Goal: Task Accomplishment & Management: Complete application form

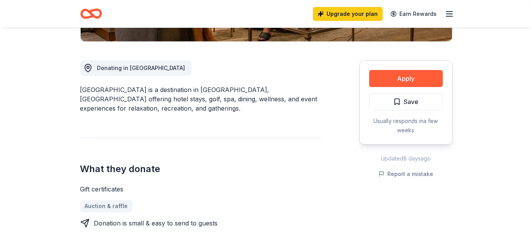
scroll to position [232, 0]
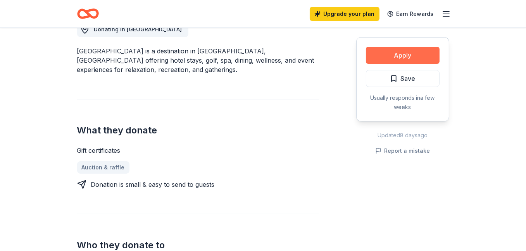
click at [397, 58] on button "Apply" at bounding box center [403, 55] width 74 height 17
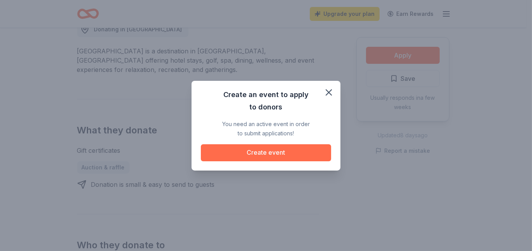
click at [288, 157] on button "Create event" at bounding box center [266, 153] width 130 height 17
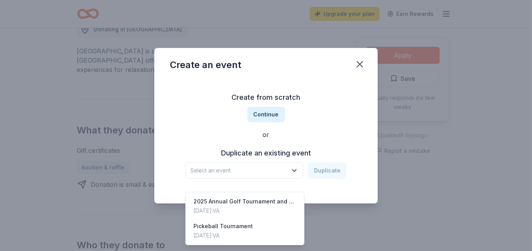
click at [292, 168] on icon "button" at bounding box center [294, 171] width 8 height 8
click at [269, 219] on div "Pickeball Tournament [DATE] · VA" at bounding box center [244, 231] width 115 height 25
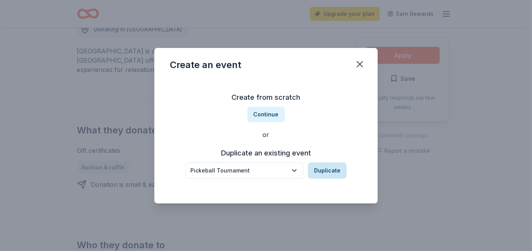
click at [327, 173] on button "Duplicate" at bounding box center [327, 171] width 39 height 16
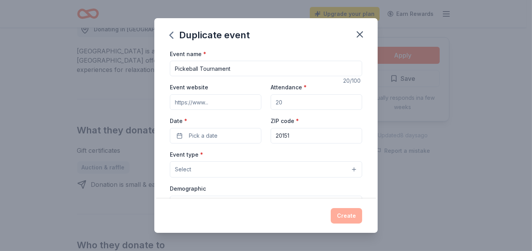
drag, startPoint x: 281, startPoint y: 103, endPoint x: 267, endPoint y: 104, distance: 13.6
click at [270, 104] on input "Attendance *" at bounding box center [315, 102] width 91 height 15
type input "30"
click at [217, 132] on button "Pick a date" at bounding box center [215, 135] width 91 height 15
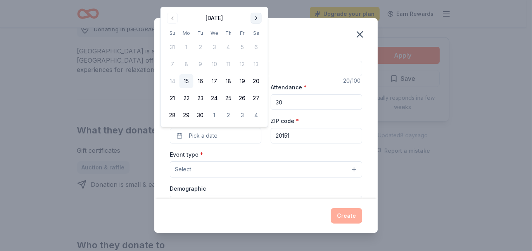
click at [253, 18] on button "Go to next month" at bounding box center [256, 18] width 11 height 11
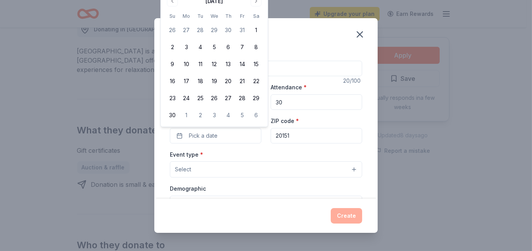
click at [254, 7] on div "[DATE] Su Mo Tu We Th Fr Sa 26 27 28 29 30 31 1 2 3 4 5 6 7 8 9 10 11 12 13 14 …" at bounding box center [214, 58] width 98 height 127
click at [255, 2] on button "Go to next month" at bounding box center [256, 1] width 11 height 11
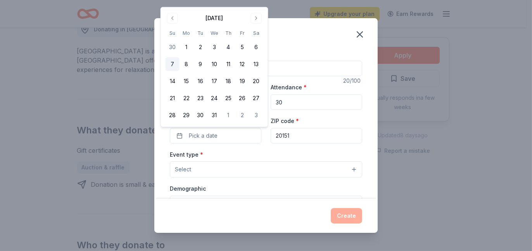
click at [174, 62] on button "7" at bounding box center [172, 64] width 14 height 14
click at [268, 166] on button "Select" at bounding box center [266, 170] width 192 height 16
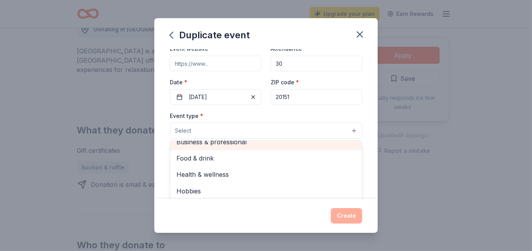
scroll to position [0, 0]
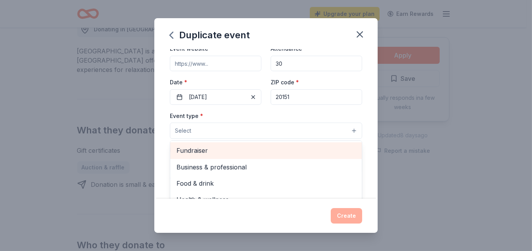
click at [248, 151] on span "Fundraiser" at bounding box center [265, 151] width 179 height 10
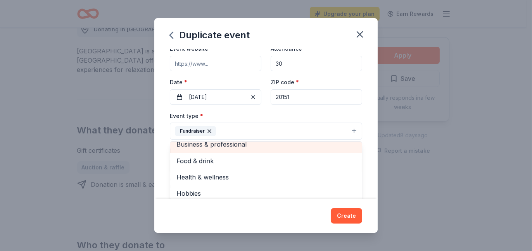
scroll to position [9, 0]
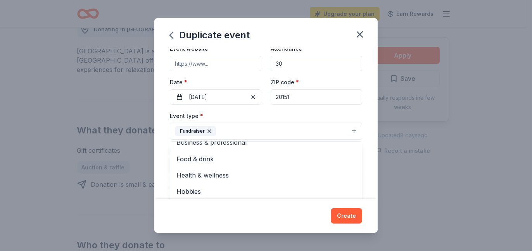
click at [326, 120] on div "Event type * Fundraiser Business & professional Food & drink Health & wellness …" at bounding box center [266, 125] width 192 height 29
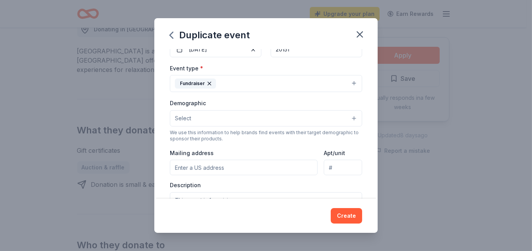
scroll to position [116, 0]
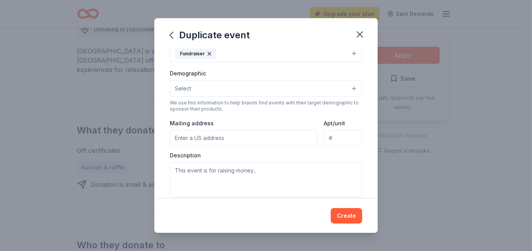
click at [243, 84] on button "Select" at bounding box center [266, 89] width 192 height 16
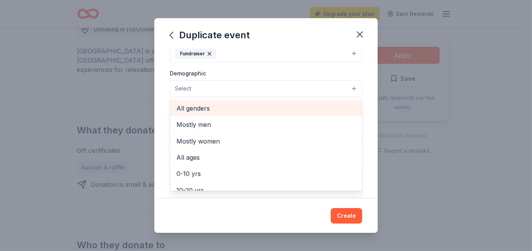
click at [231, 112] on span "All genders" at bounding box center [265, 108] width 179 height 10
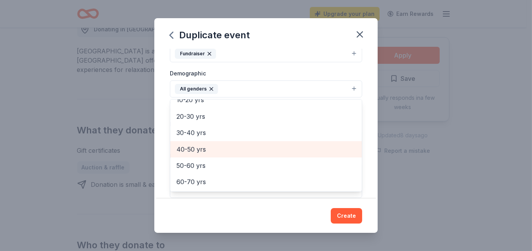
scroll to position [77, 0]
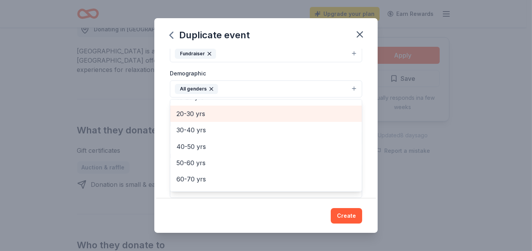
click at [216, 113] on span "20-30 yrs" at bounding box center [265, 114] width 179 height 10
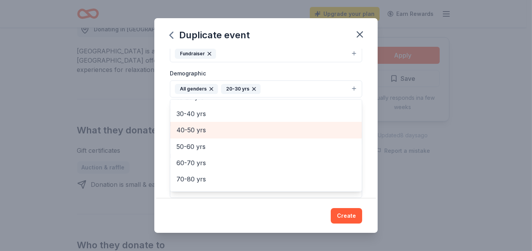
click at [213, 124] on div "40-50 yrs" at bounding box center [265, 130] width 191 height 16
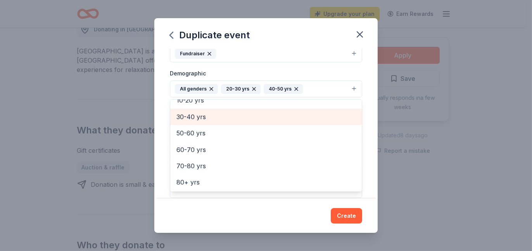
click at [212, 117] on span "30-40 yrs" at bounding box center [265, 117] width 179 height 10
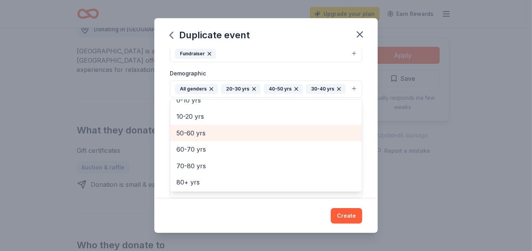
click at [205, 135] on span "50-60 yrs" at bounding box center [265, 133] width 179 height 10
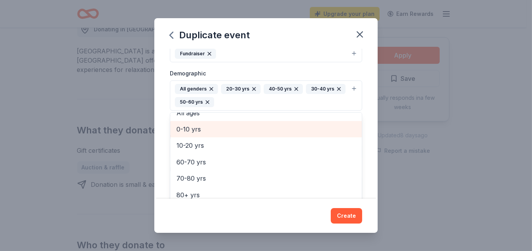
scroll to position [42, 0]
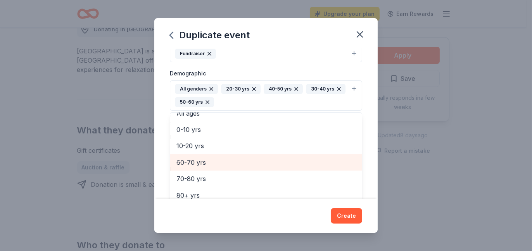
click at [205, 165] on span "60-70 yrs" at bounding box center [265, 163] width 179 height 10
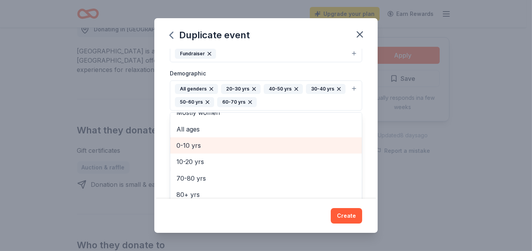
scroll to position [25, 0]
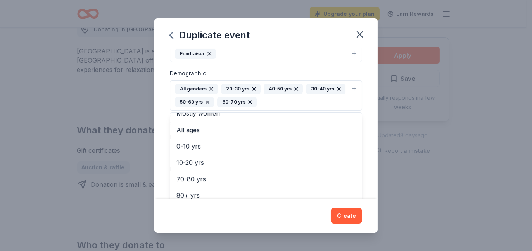
click at [368, 104] on div "Event name * Pickeball Tournament 20 /100 Event website Attendance * 30 Date * …" at bounding box center [265, 124] width 223 height 150
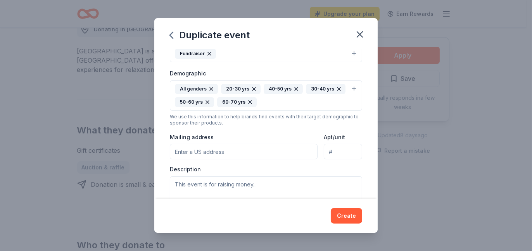
click at [246, 145] on input "Mailing address" at bounding box center [244, 151] width 148 height 15
type input "[STREET_ADDRESS][PERSON_NAME]"
type input "Suite N"
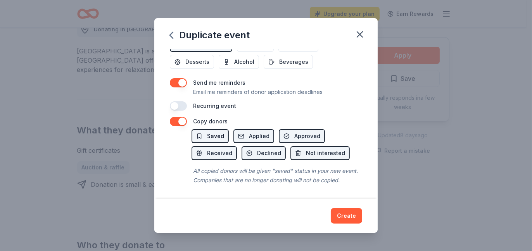
scroll to position [320, 0]
click at [347, 215] on button "Create" at bounding box center [346, 215] width 31 height 15
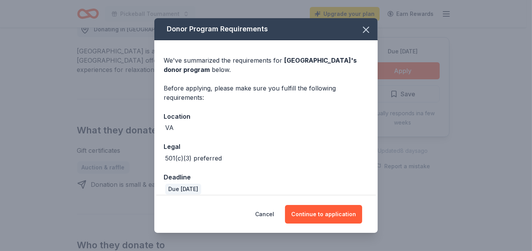
scroll to position [8, 0]
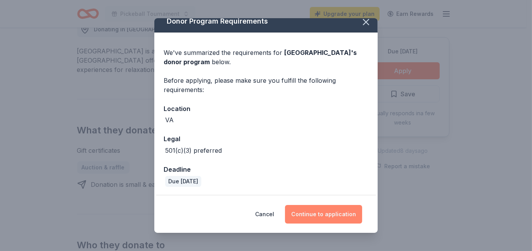
click at [324, 213] on button "Continue to application" at bounding box center [323, 214] width 77 height 19
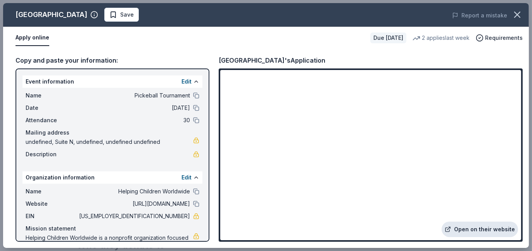
click at [471, 226] on link "Open on their website" at bounding box center [479, 229] width 76 height 15
